Goal: Transaction & Acquisition: Purchase product/service

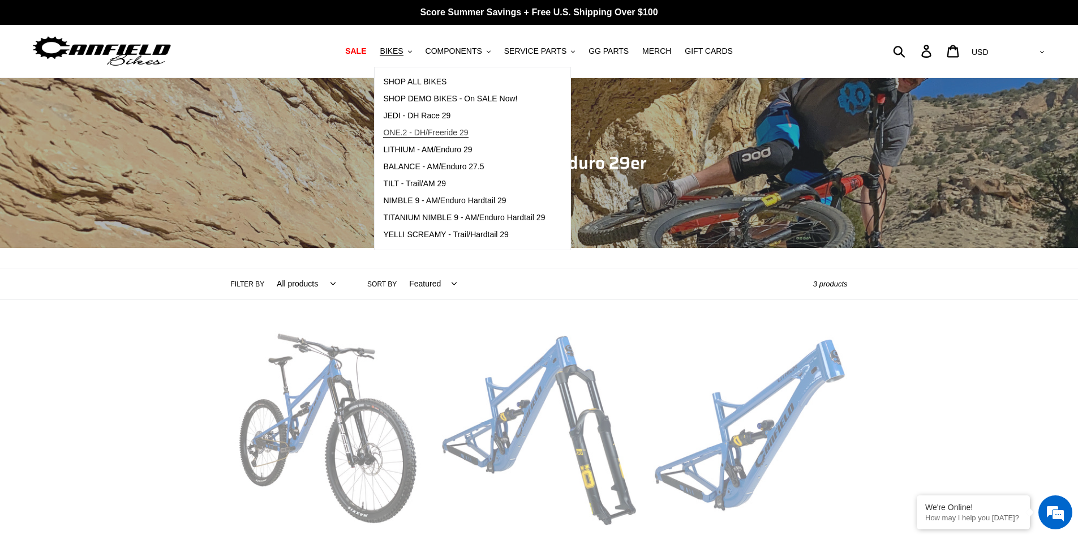
click at [464, 134] on span "ONE.2 - DH/Freeride 29" at bounding box center [425, 133] width 85 height 10
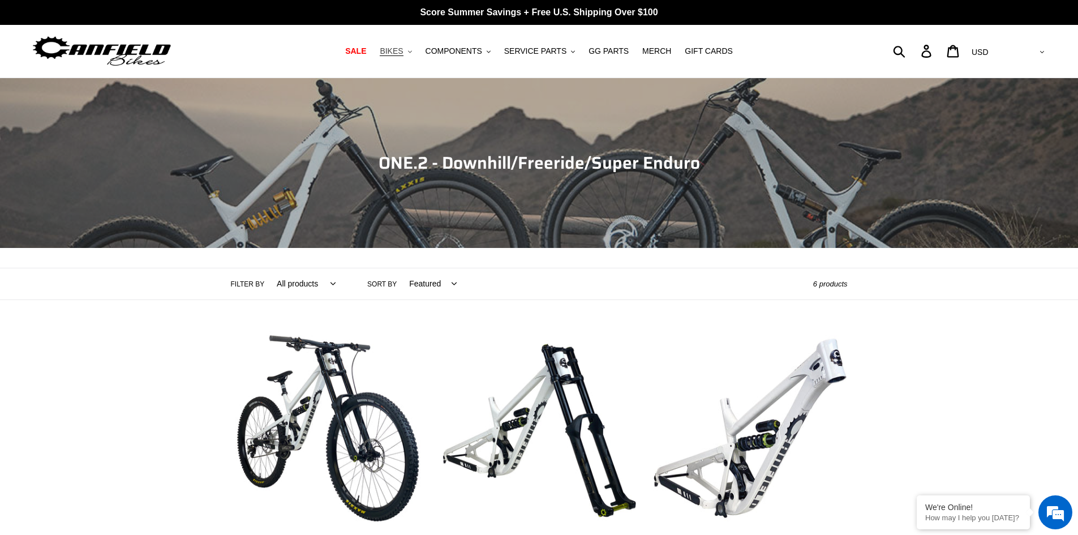
click at [403, 53] on span "BIKES" at bounding box center [391, 51] width 23 height 10
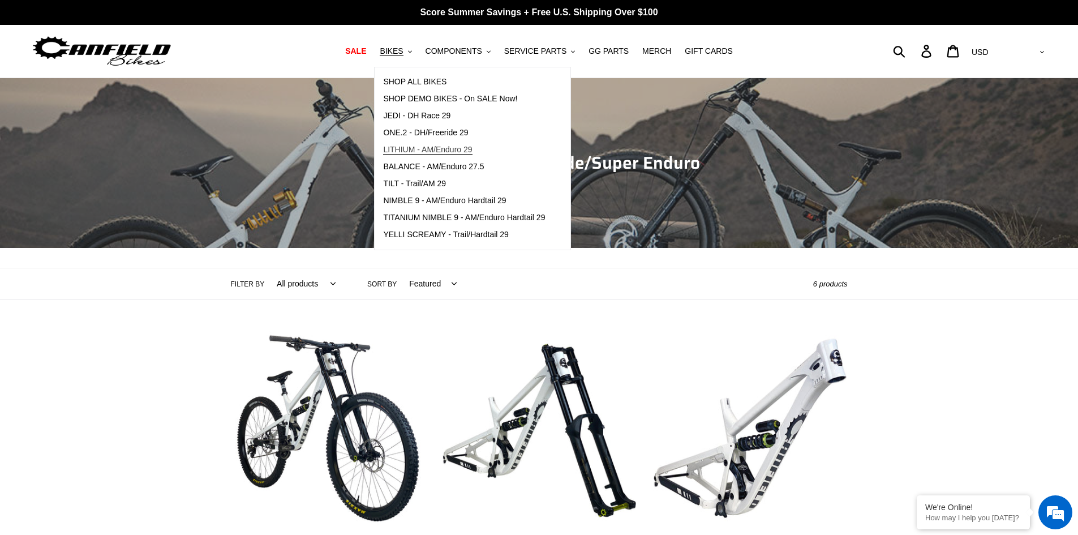
click at [472, 148] on span "LITHIUM - AM/Enduro 29" at bounding box center [427, 150] width 89 height 10
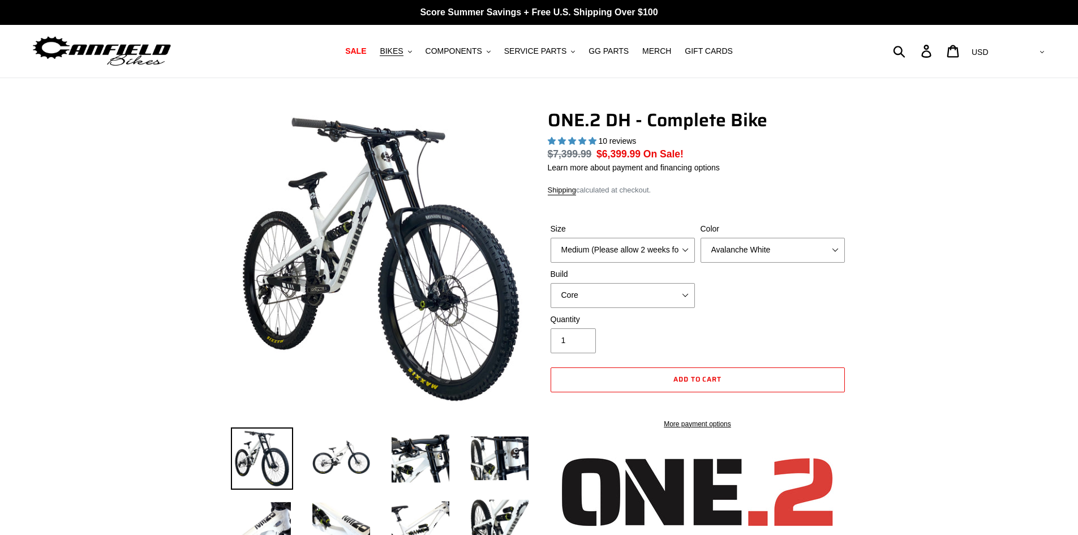
select select "highest-rating"
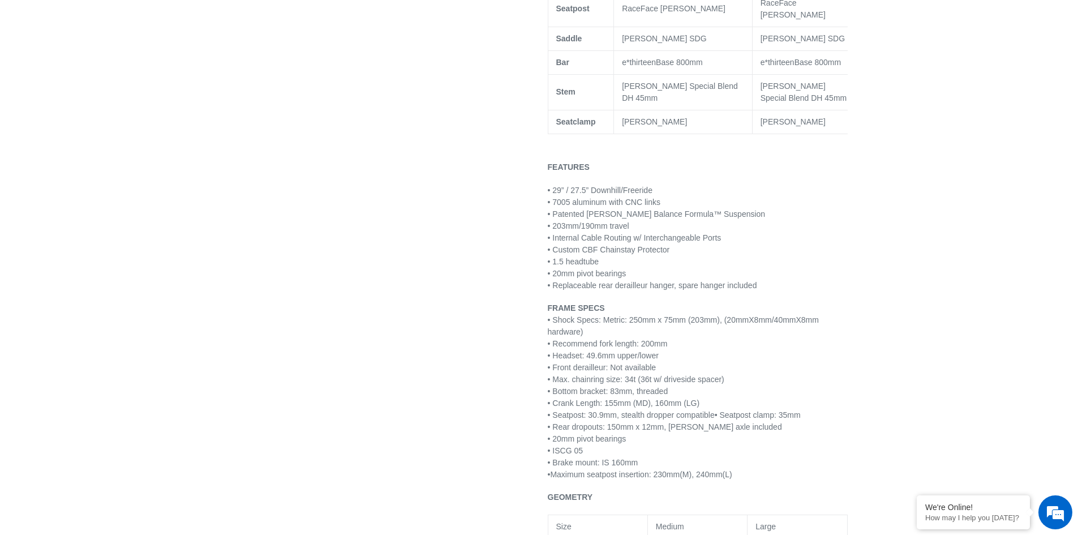
scroll to position [1131, 0]
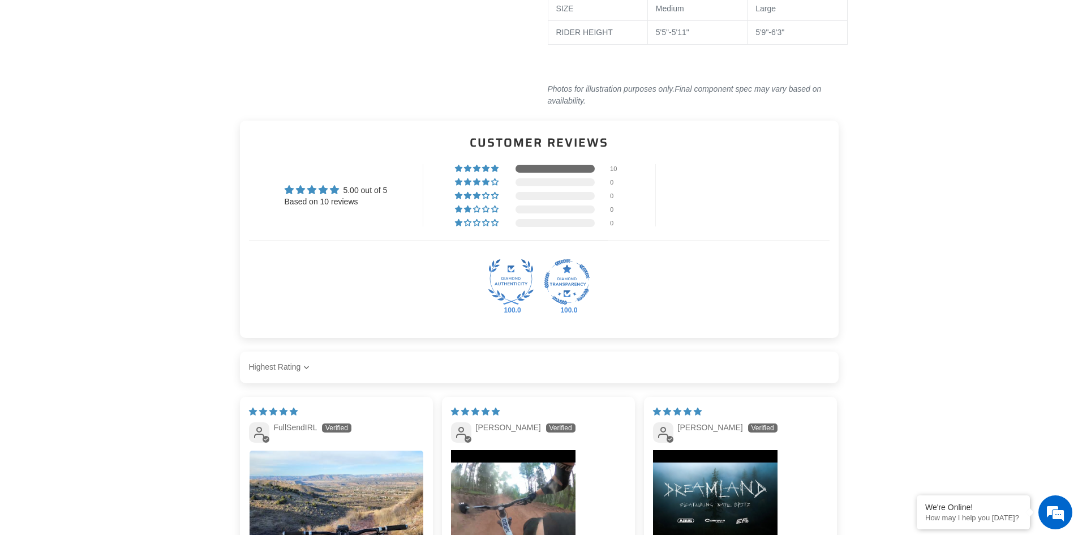
drag, startPoint x: 933, startPoint y: 236, endPoint x: 918, endPoint y: 393, distance: 158.0
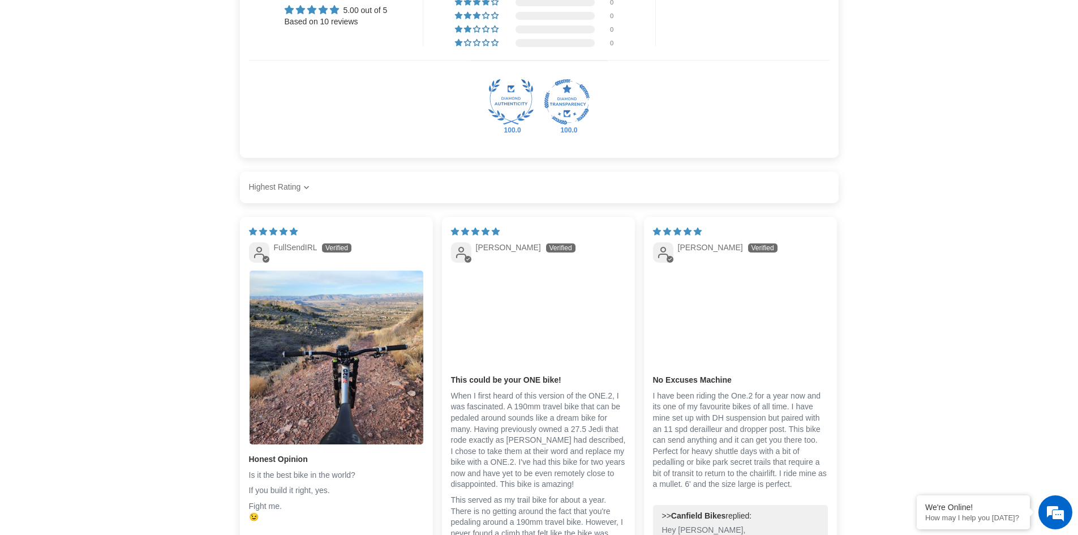
drag, startPoint x: 933, startPoint y: 292, endPoint x: 926, endPoint y: 320, distance: 28.8
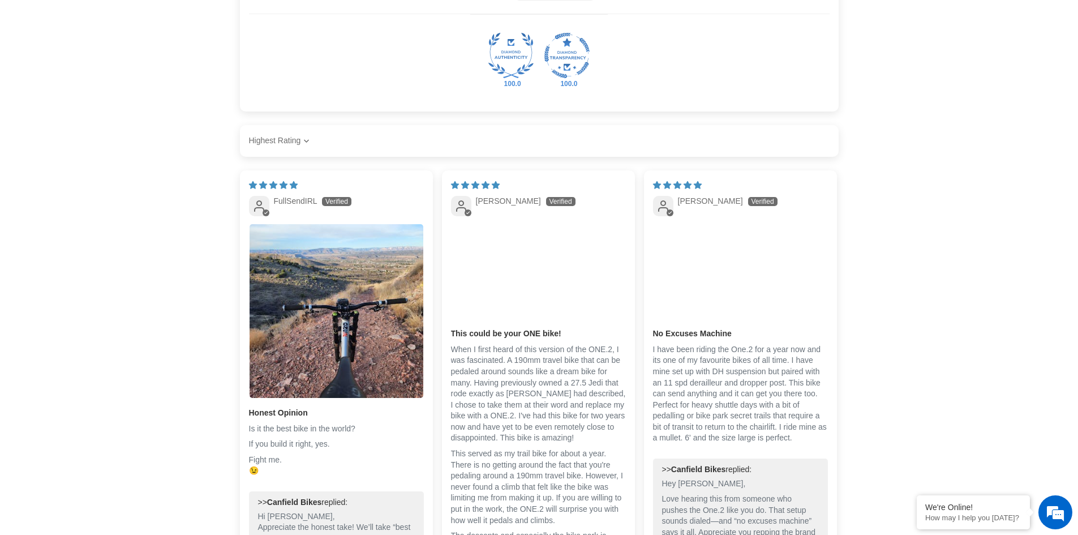
drag, startPoint x: 941, startPoint y: 247, endPoint x: 937, endPoint y: 334, distance: 87.2
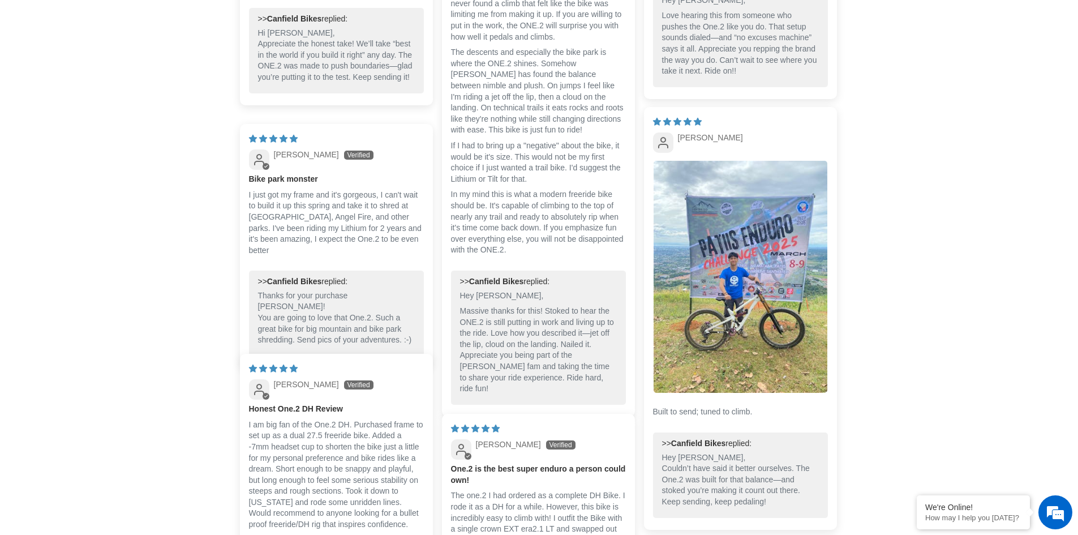
drag, startPoint x: 935, startPoint y: 261, endPoint x: 935, endPoint y: 364, distance: 103.5
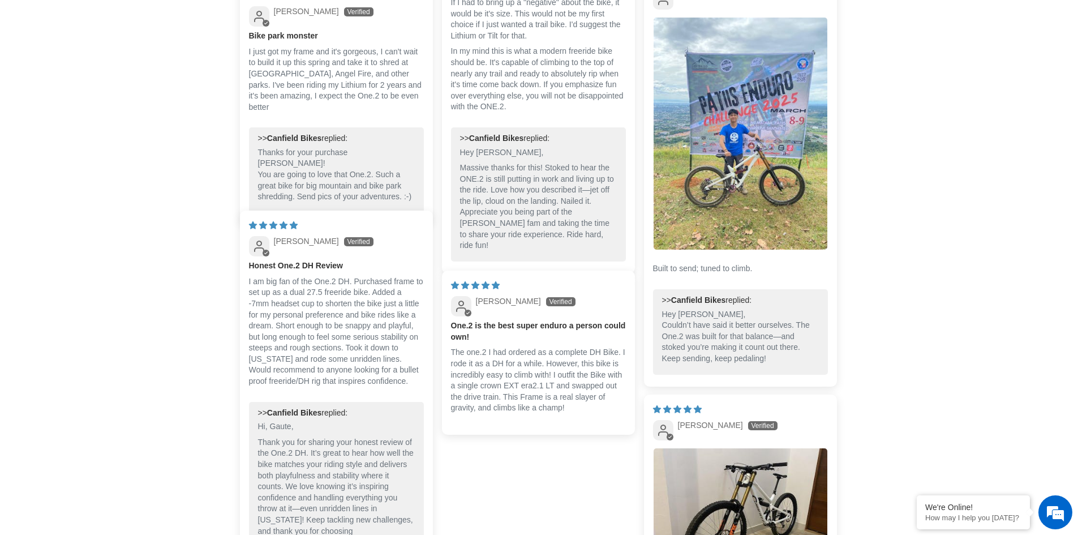
drag, startPoint x: 927, startPoint y: 274, endPoint x: 918, endPoint y: 352, distance: 78.6
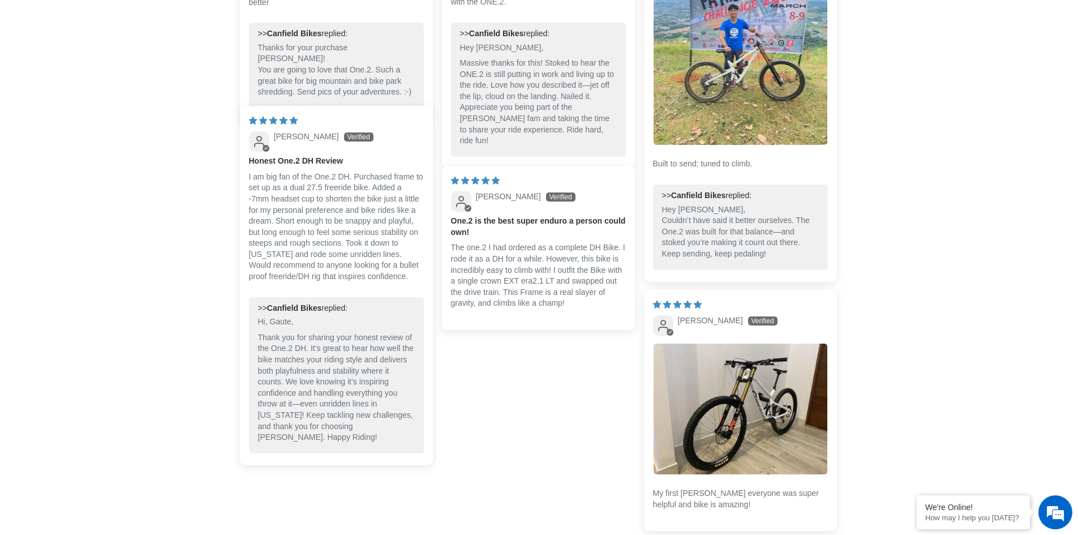
scroll to position [3173, 0]
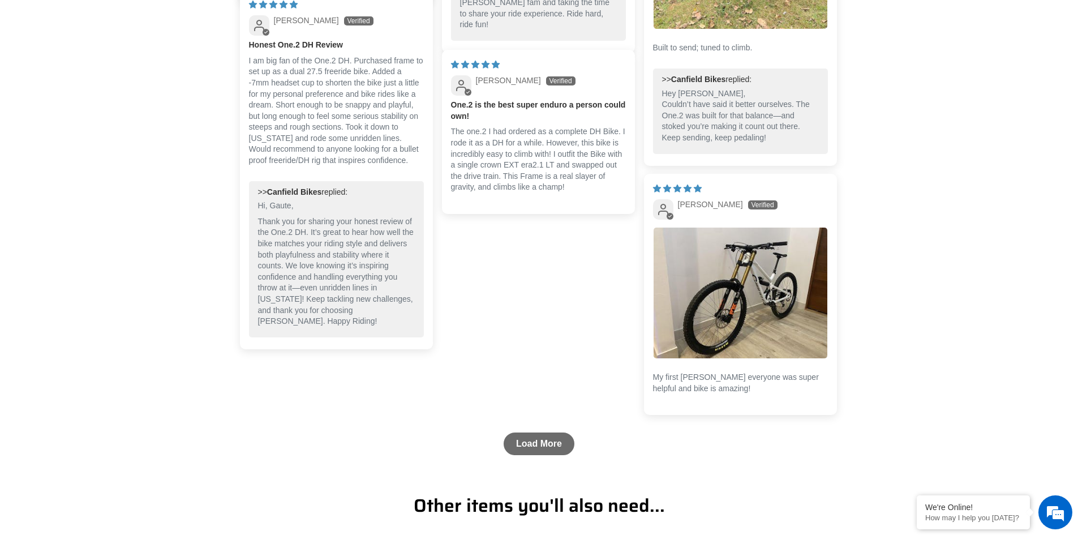
drag, startPoint x: 912, startPoint y: 242, endPoint x: 907, endPoint y: 308, distance: 66.3
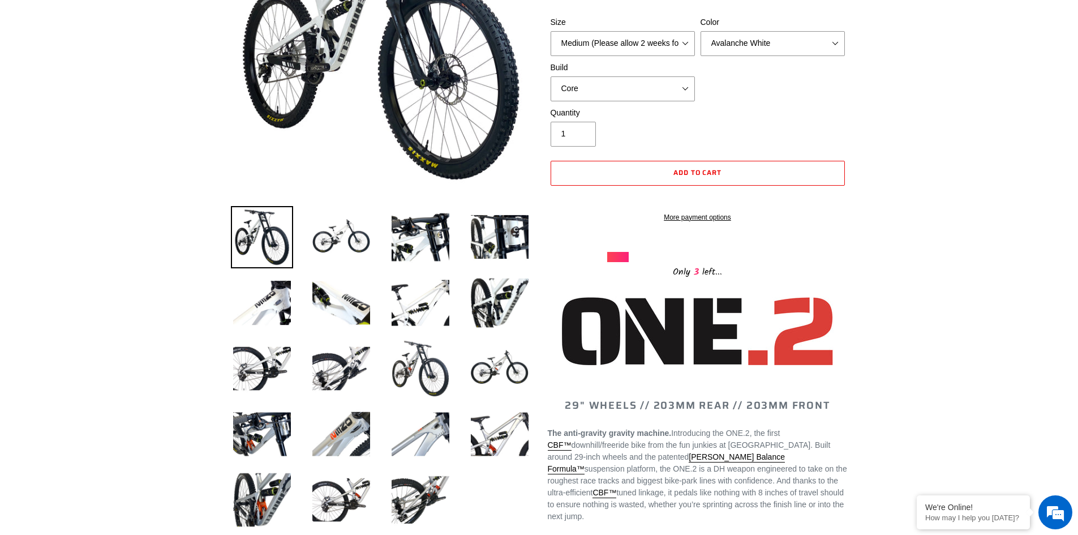
scroll to position [0, 0]
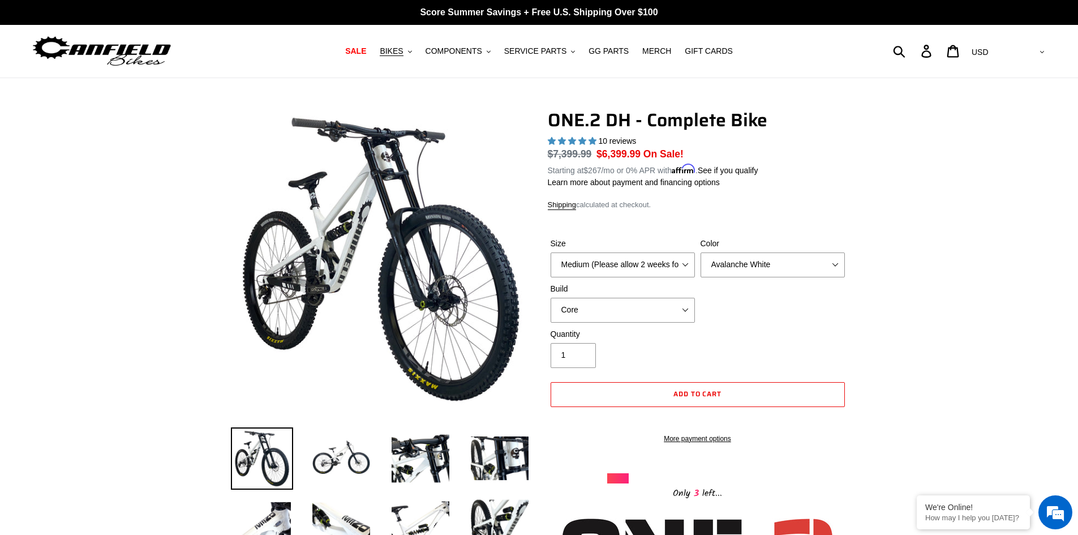
drag, startPoint x: 940, startPoint y: 386, endPoint x: 892, endPoint y: 104, distance: 286.4
click at [334, 458] on img at bounding box center [341, 458] width 62 height 62
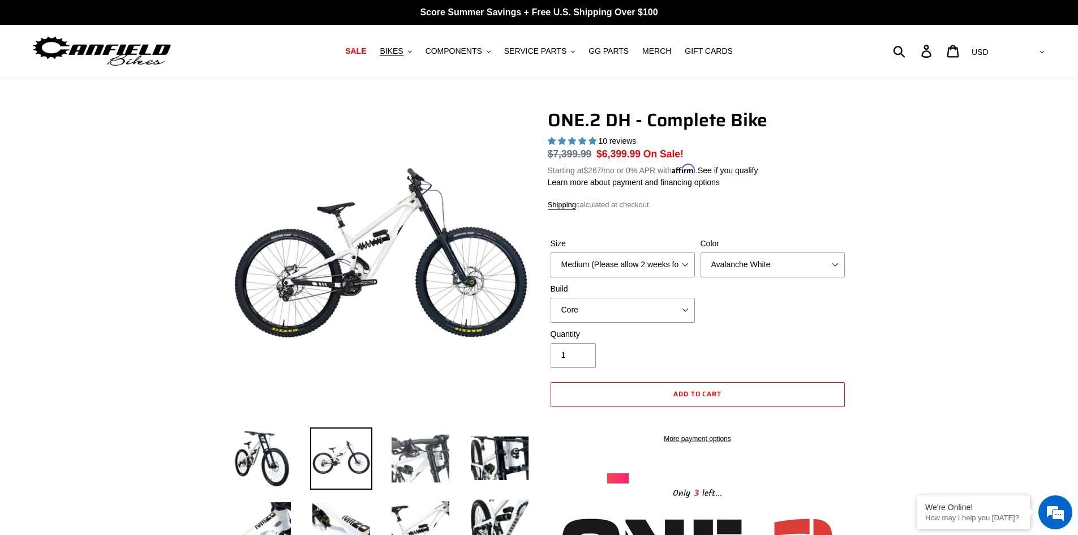
click at [431, 464] on img at bounding box center [420, 458] width 62 height 62
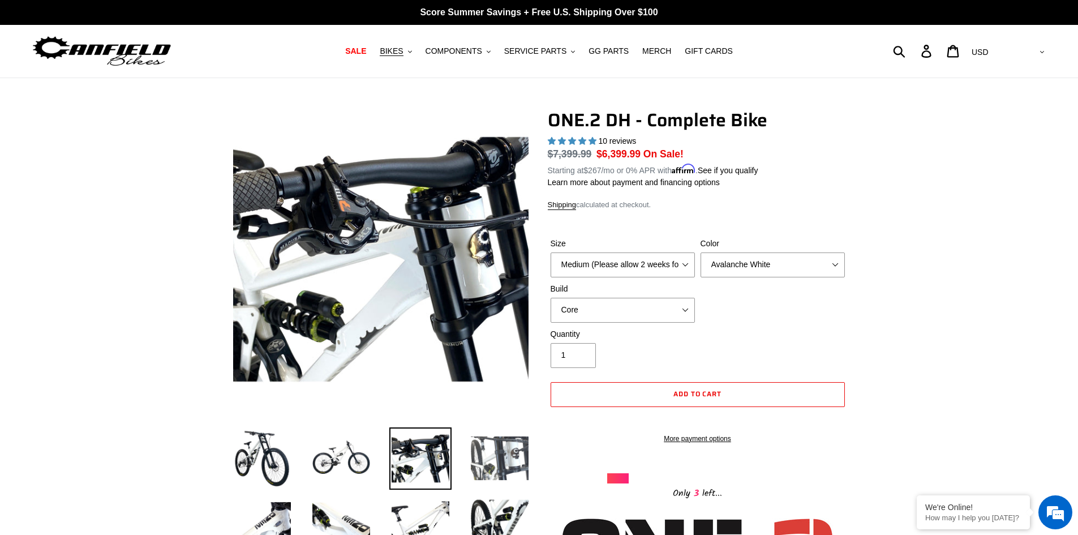
click at [489, 458] on img at bounding box center [499, 458] width 62 height 62
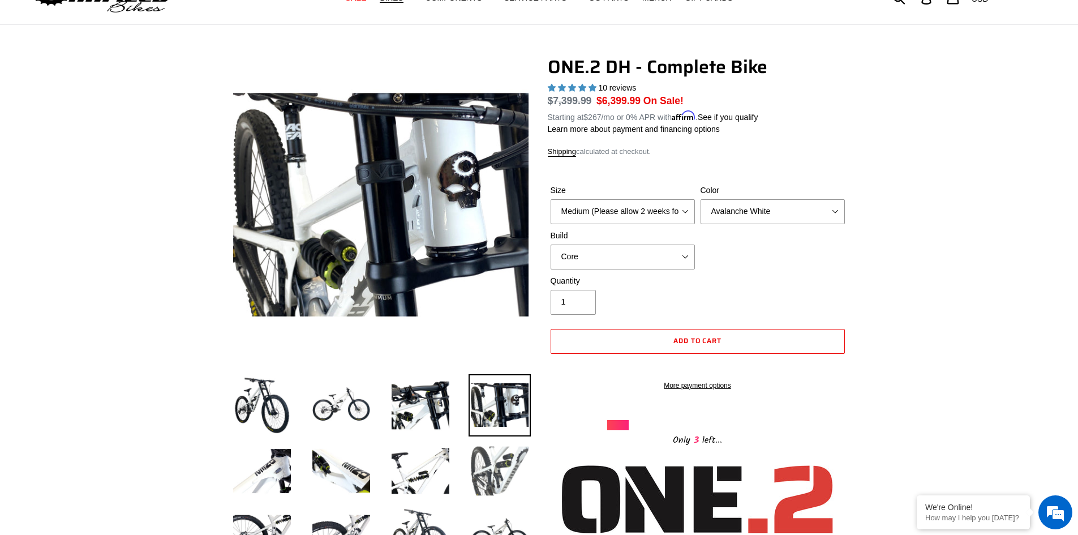
scroll to position [57, 0]
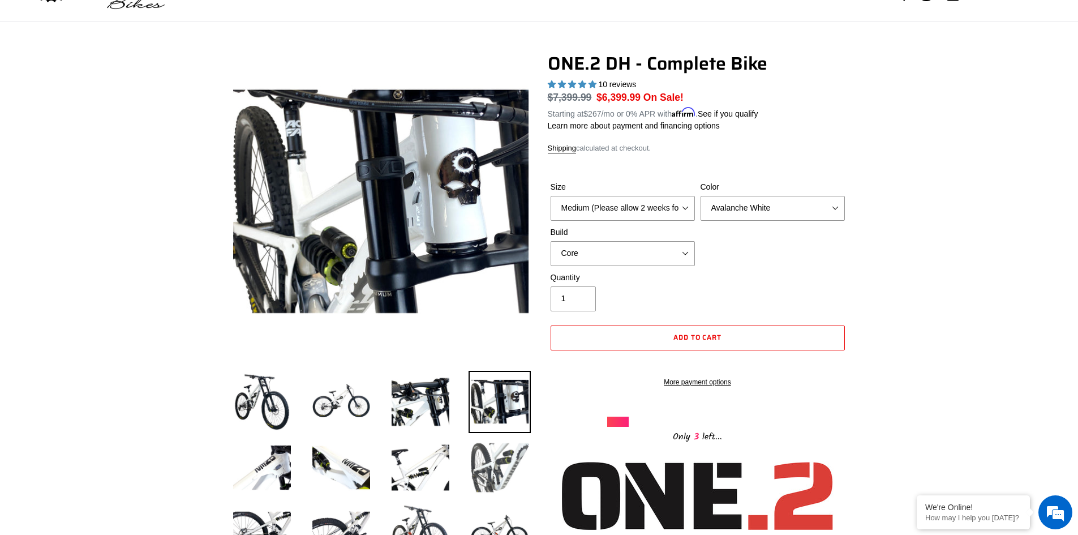
click at [501, 440] on img at bounding box center [499, 467] width 62 height 62
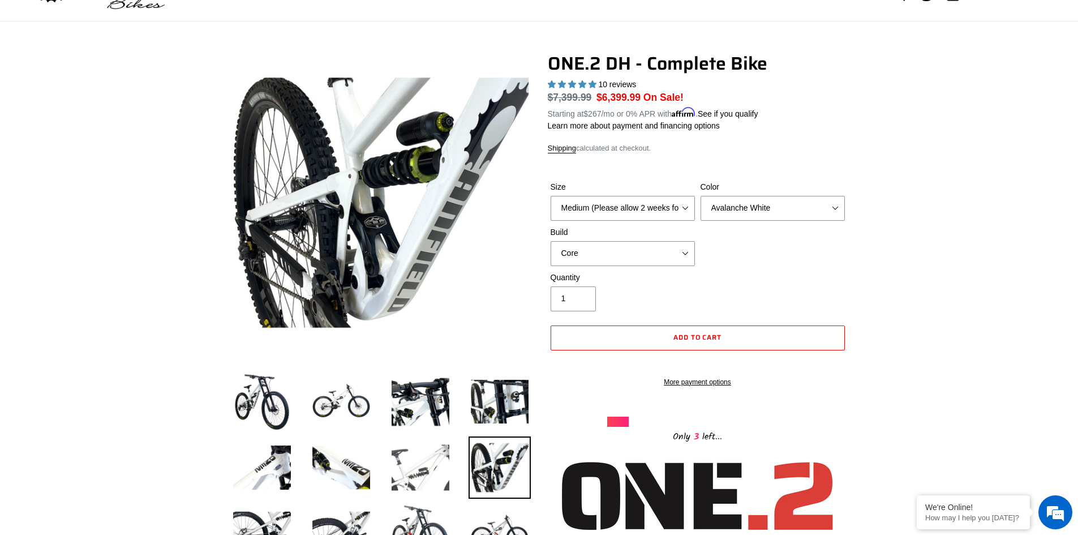
click at [424, 459] on img at bounding box center [420, 467] width 62 height 62
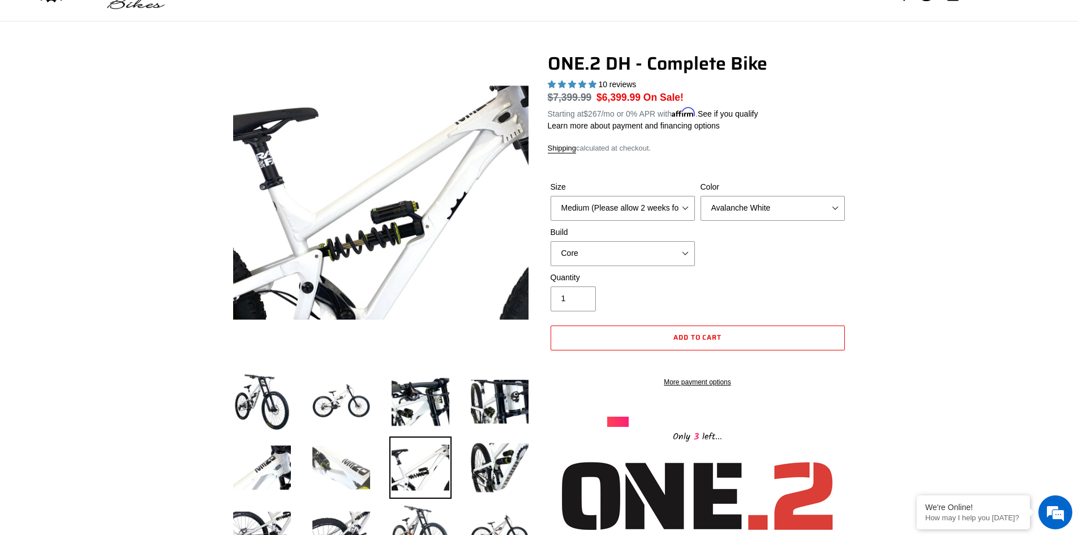
click at [344, 464] on img at bounding box center [341, 467] width 62 height 62
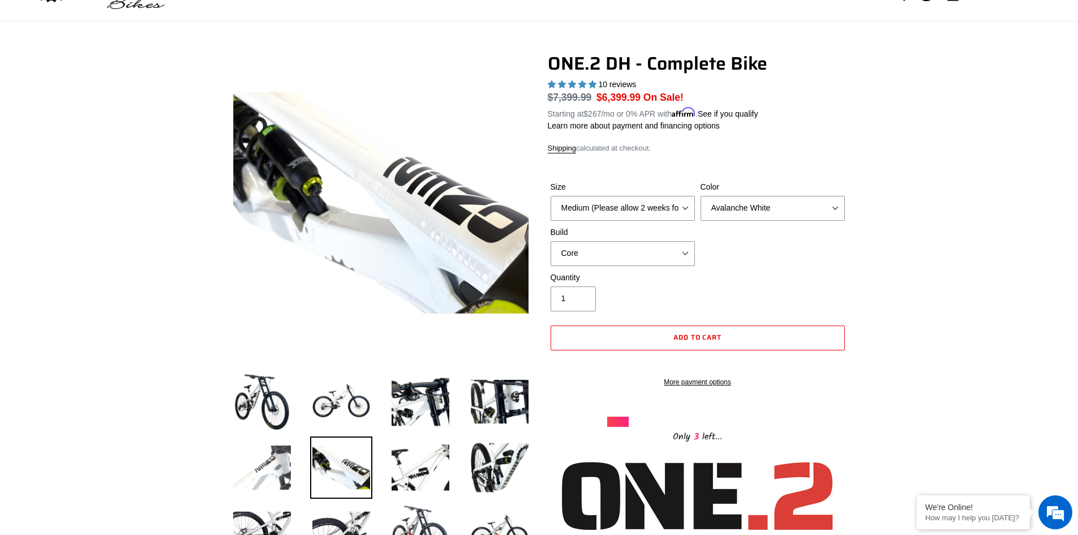
click at [270, 467] on img at bounding box center [262, 467] width 62 height 62
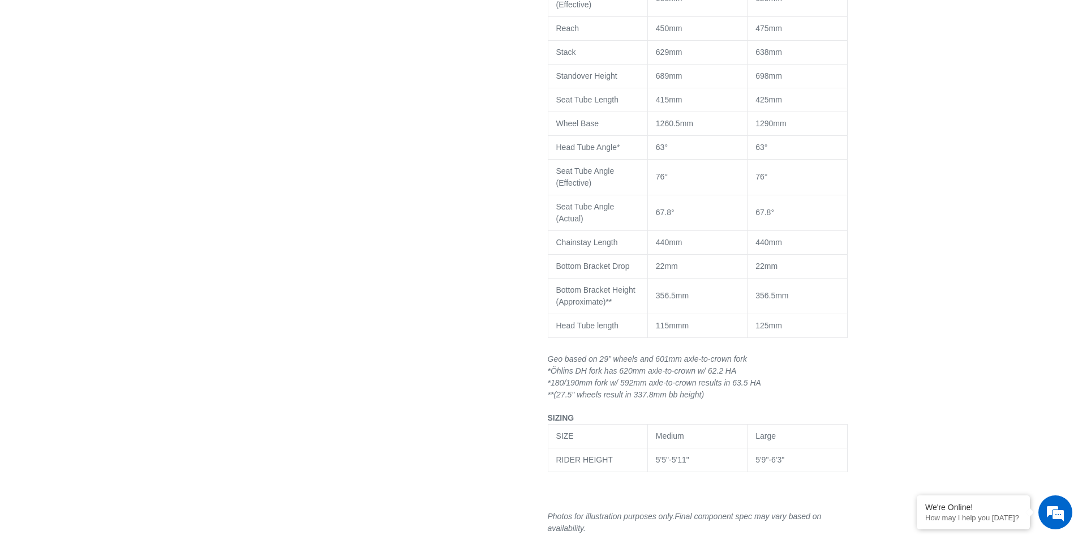
scroll to position [0, 0]
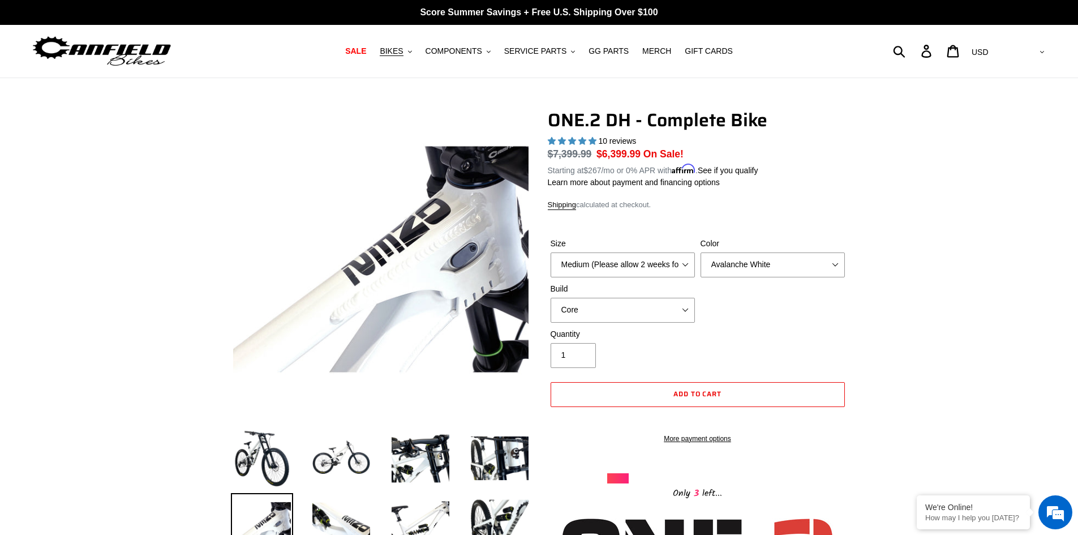
drag, startPoint x: 960, startPoint y: 316, endPoint x: 867, endPoint y: 63, distance: 269.4
click at [695, 274] on div "Size Medium (Please allow 2 weeks for delivery) Large (Sold Out)" at bounding box center [623, 258] width 150 height 40
click at [689, 267] on select "Medium (Please allow 2 weeks for delivery) Large (Sold Out)" at bounding box center [622, 264] width 144 height 25
select select "Large (Sold Out)"
click at [550, 252] on select "Medium (Please allow 2 weeks for delivery) Large (Sold Out)" at bounding box center [622, 264] width 144 height 25
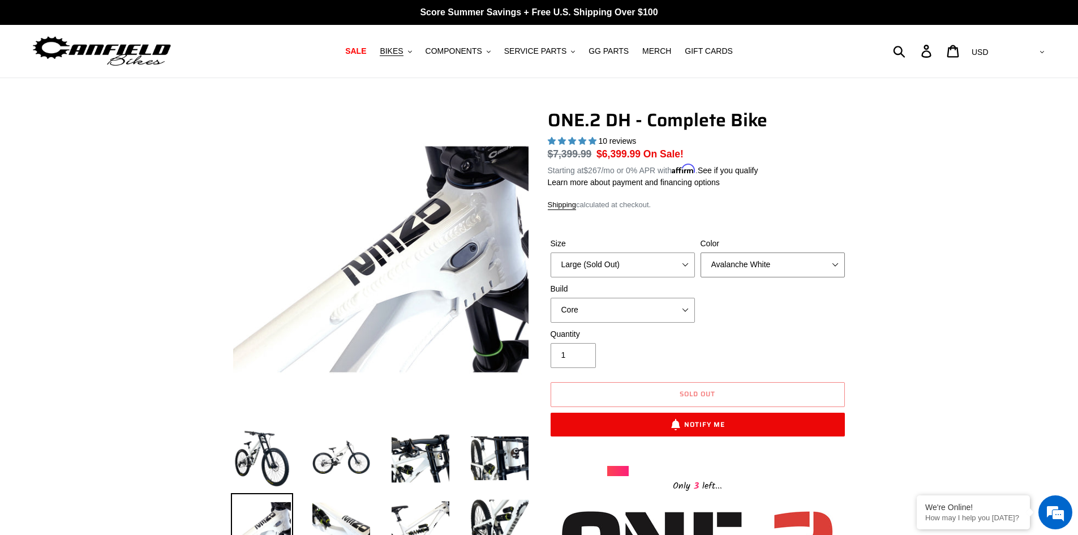
click at [755, 260] on select "Avalanche White Bentonite Grey" at bounding box center [772, 264] width 144 height 25
click at [700, 252] on select "Avalanche White Bentonite Grey" at bounding box center [772, 264] width 144 height 25
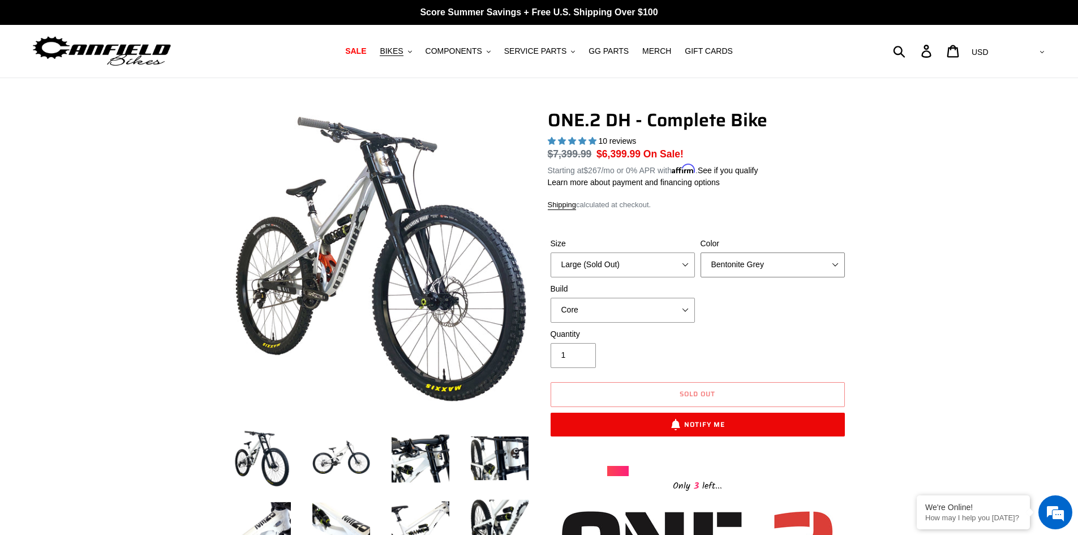
click at [752, 256] on select "Avalanche White Bentonite Grey" at bounding box center [772, 264] width 144 height 25
click at [700, 252] on select "Avalanche White Bentonite Grey" at bounding box center [772, 264] width 144 height 25
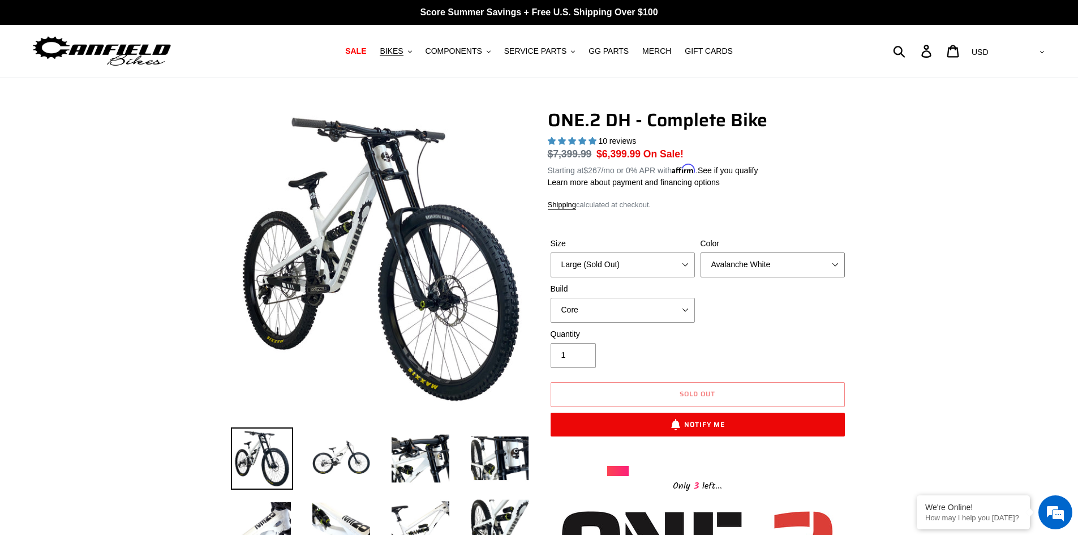
click at [767, 263] on select "Avalanche White Bentonite Grey" at bounding box center [772, 264] width 144 height 25
click at [700, 252] on select "Avalanche White Bentonite Grey" at bounding box center [772, 264] width 144 height 25
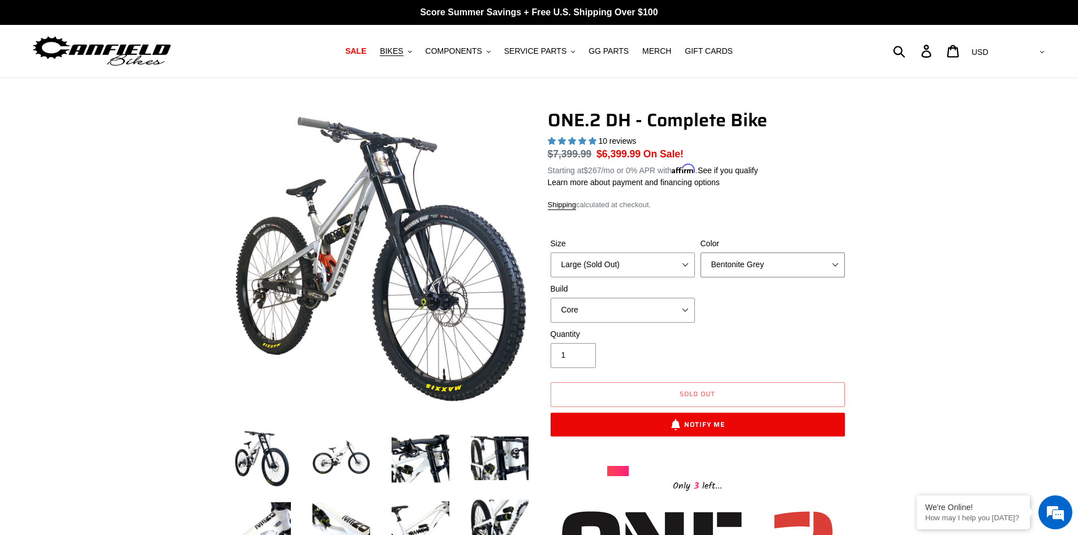
click at [775, 254] on select "Avalanche White Bentonite Grey" at bounding box center [772, 264] width 144 height 25
click at [700, 252] on select "Avalanche White Bentonite Grey" at bounding box center [772, 264] width 144 height 25
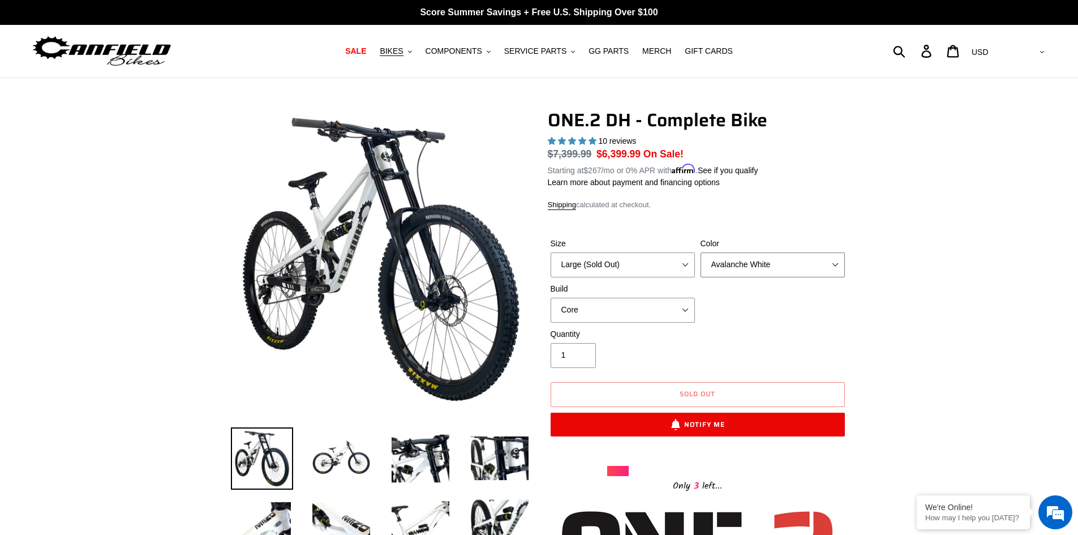
click at [772, 262] on select "Avalanche White Bentonite Grey" at bounding box center [772, 264] width 144 height 25
click at [700, 252] on select "Avalanche White Bentonite Grey" at bounding box center [772, 264] width 144 height 25
drag, startPoint x: 785, startPoint y: 257, endPoint x: 783, endPoint y: 267, distance: 9.8
click at [785, 259] on select "Avalanche White Bentonite Grey" at bounding box center [772, 264] width 144 height 25
select select "Bentonite Grey"
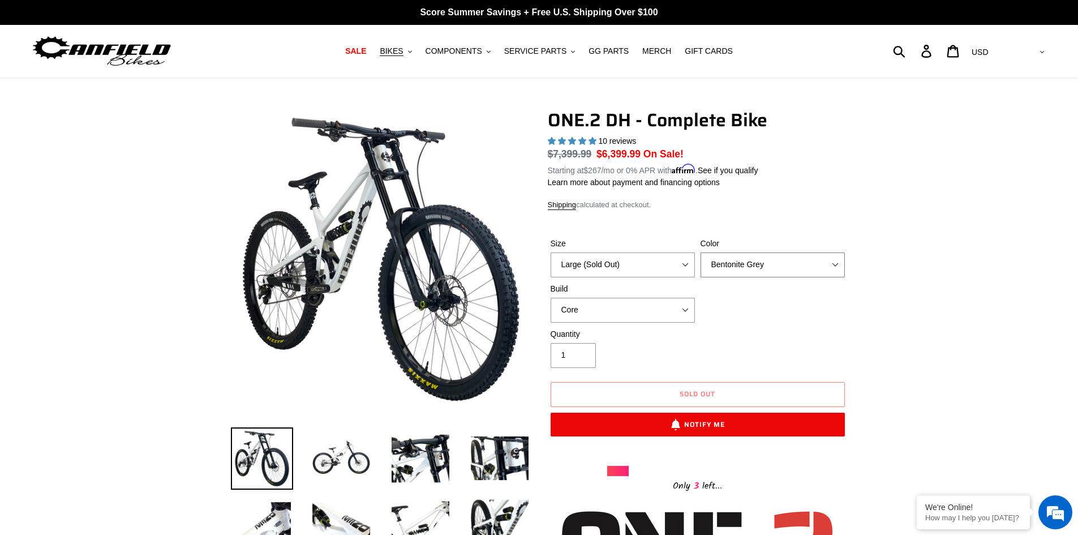
click at [700, 252] on select "Avalanche White Bentonite Grey" at bounding box center [772, 264] width 144 height 25
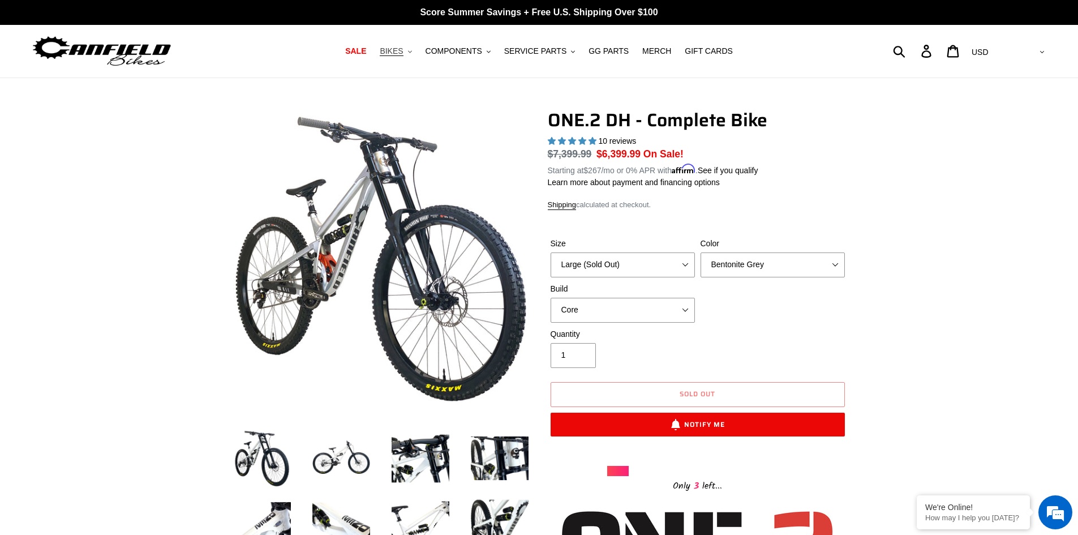
click at [403, 51] on span "BIKES" at bounding box center [391, 51] width 23 height 10
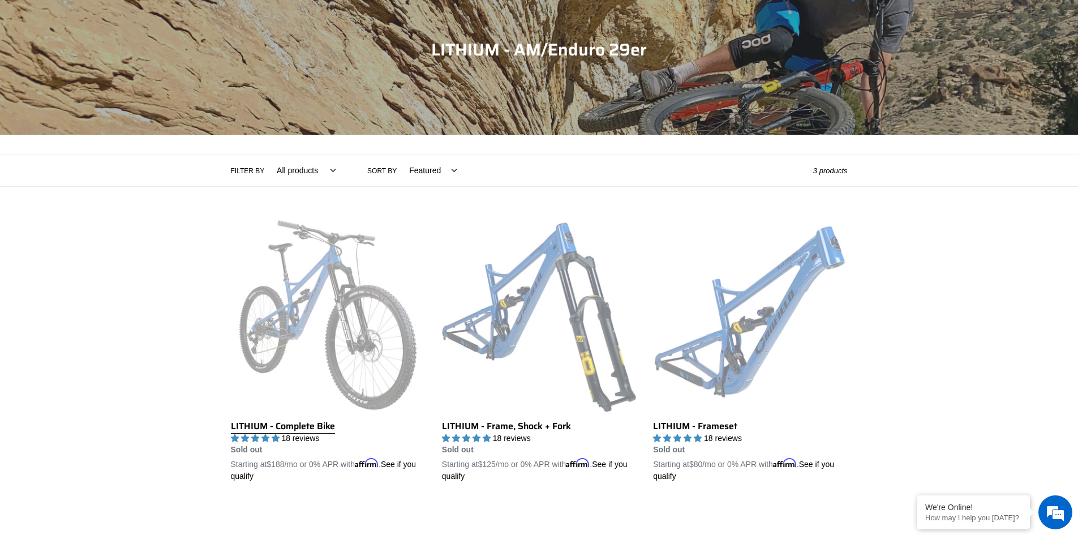
click at [291, 424] on link "LITHIUM - Complete Bike" at bounding box center [328, 350] width 194 height 265
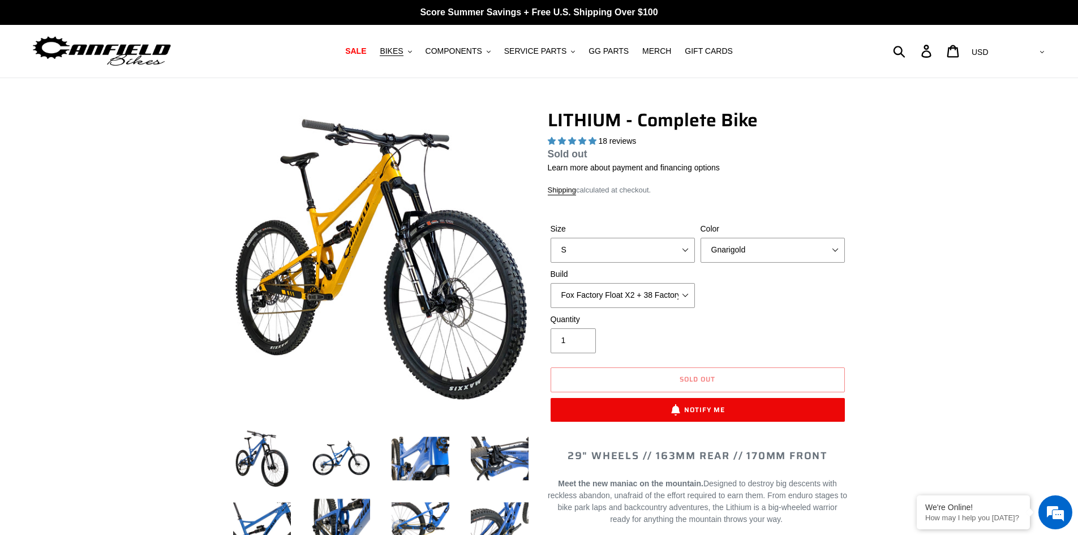
select select "highest-rating"
